Goal: Find specific page/section: Find specific page/section

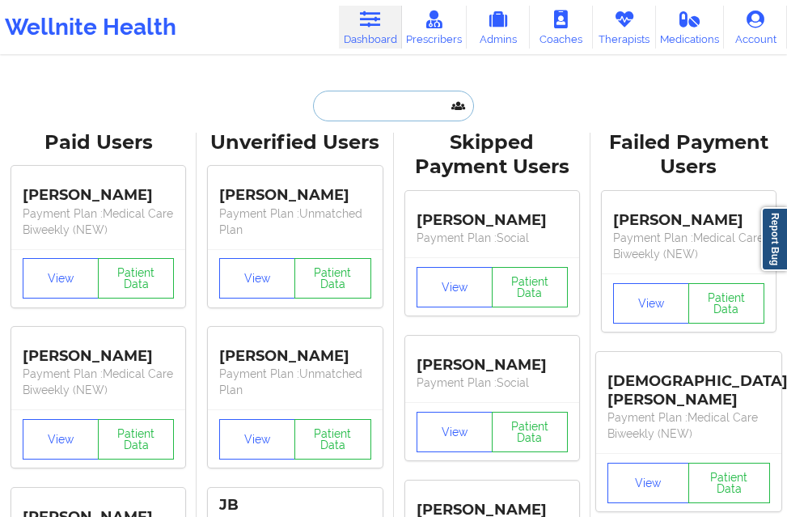
click at [355, 112] on input "text" at bounding box center [393, 106] width 160 height 31
click at [392, 96] on input "[PERSON_NAME]" at bounding box center [393, 106] width 160 height 31
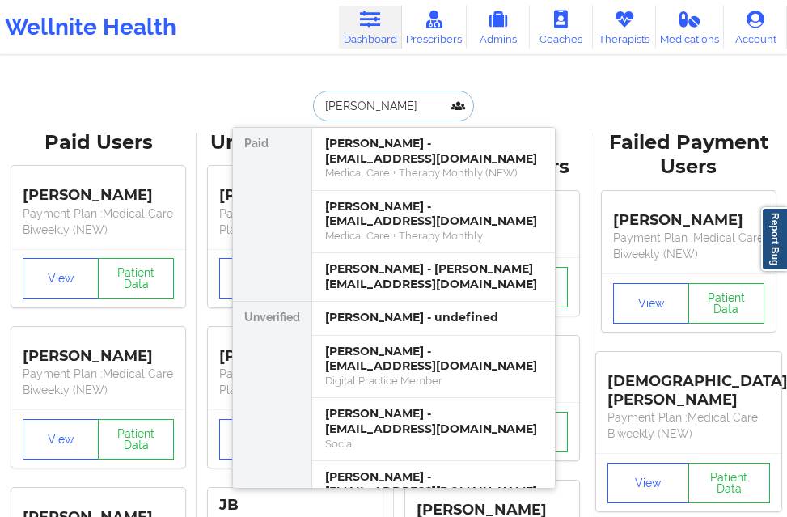
click at [395, 115] on input "[PERSON_NAME]" at bounding box center [393, 106] width 160 height 31
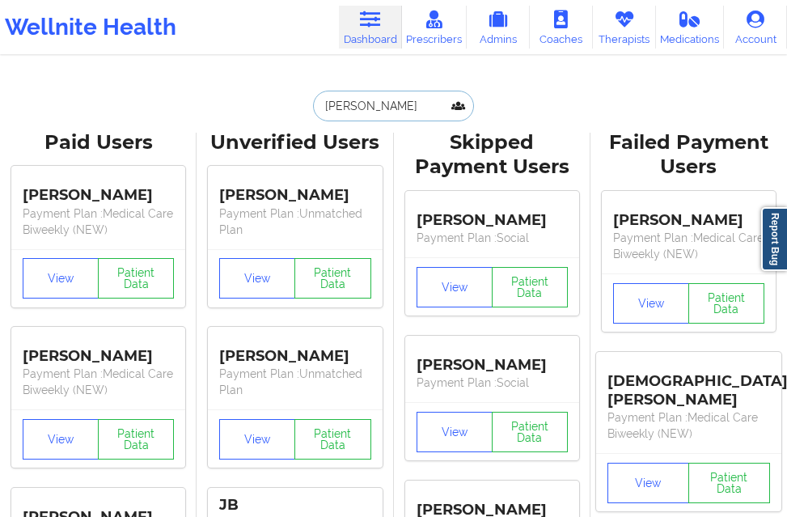
drag, startPoint x: 389, startPoint y: 109, endPoint x: 279, endPoint y: 104, distance: 110.2
click at [279, 104] on div "[PERSON_NAME] [PERSON_NAME] - [EMAIL_ADDRESS][DOMAIN_NAME] Medical Care + Thera…" at bounding box center [394, 106] width 324 height 31
click at [379, 109] on input "[PERSON_NAME]" at bounding box center [393, 106] width 160 height 31
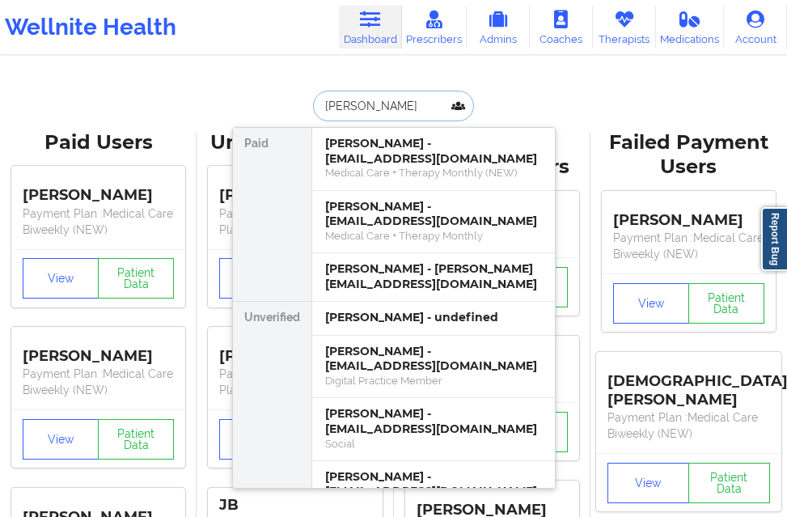
drag, startPoint x: 379, startPoint y: 109, endPoint x: 298, endPoint y: 108, distance: 81.7
click at [298, 108] on div "[PERSON_NAME] [PERSON_NAME] - [EMAIL_ADDRESS][DOMAIN_NAME] Medical Care + Thera…" at bounding box center [394, 106] width 324 height 31
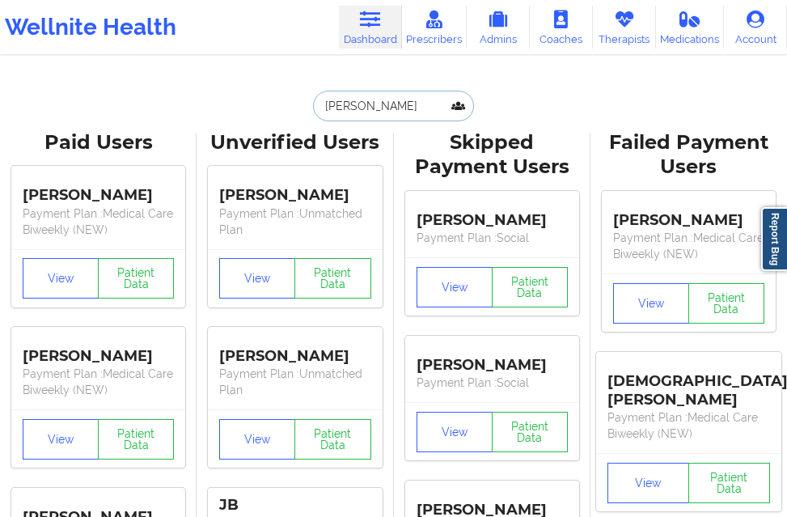
click at [395, 111] on input "[PERSON_NAME]" at bounding box center [393, 106] width 160 height 31
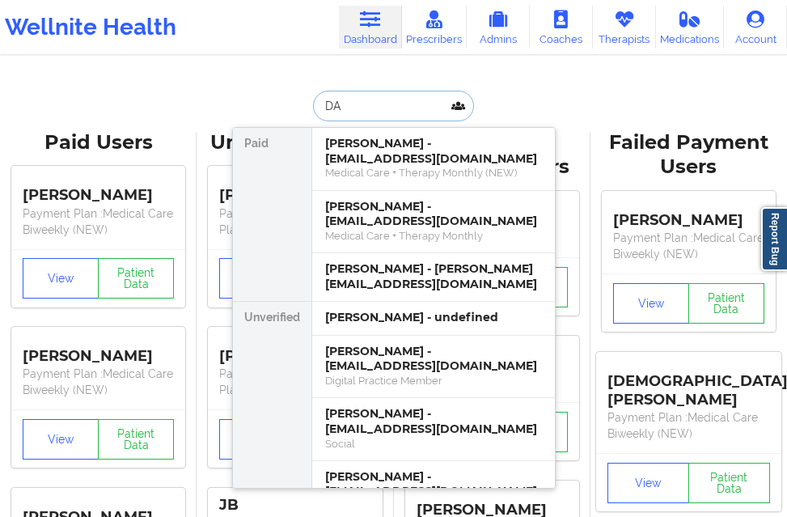
type input "D"
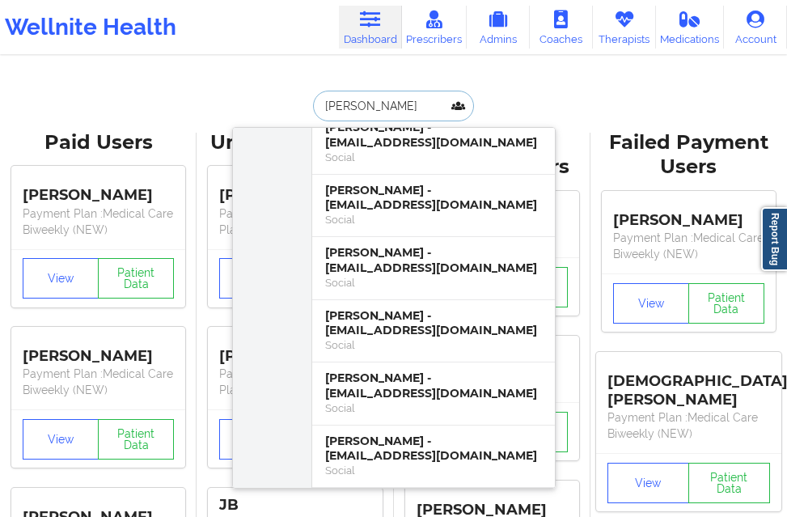
scroll to position [1133, 0]
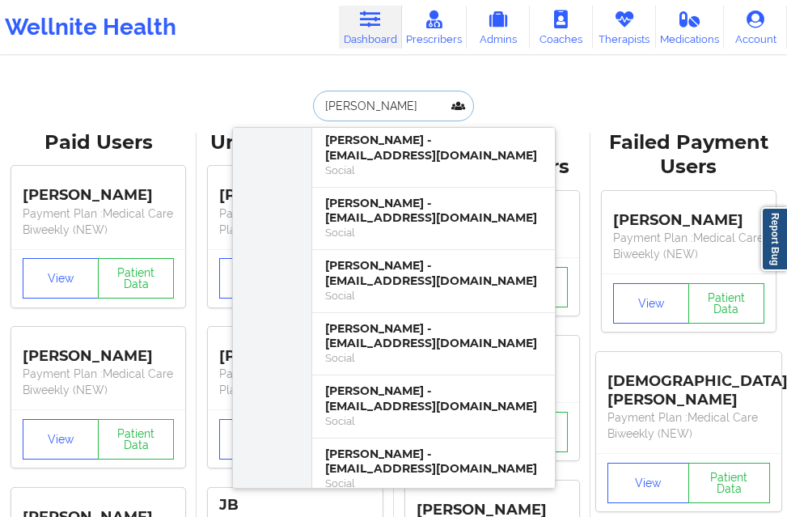
drag, startPoint x: 377, startPoint y: 103, endPoint x: 341, endPoint y: 106, distance: 36.5
click at [341, 106] on input "[PERSON_NAME]" at bounding box center [393, 106] width 160 height 31
type input "B"
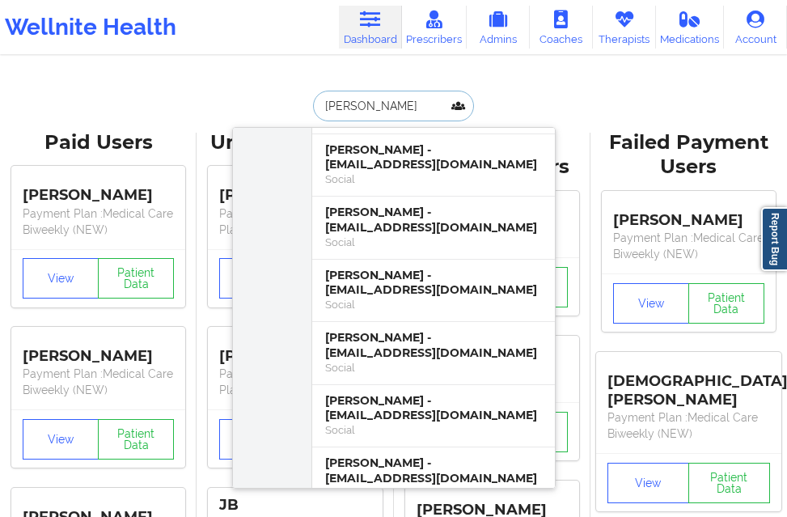
scroll to position [0, 0]
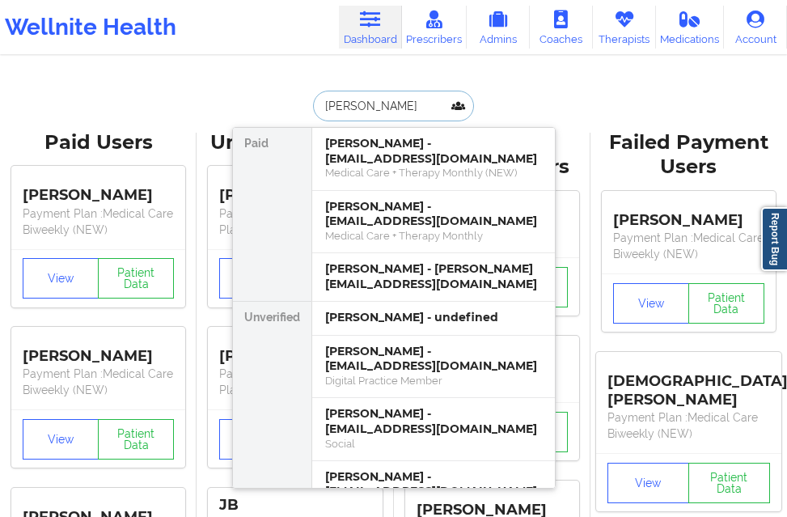
type input "[PERSON_NAME]"
